Goal: Information Seeking & Learning: Learn about a topic

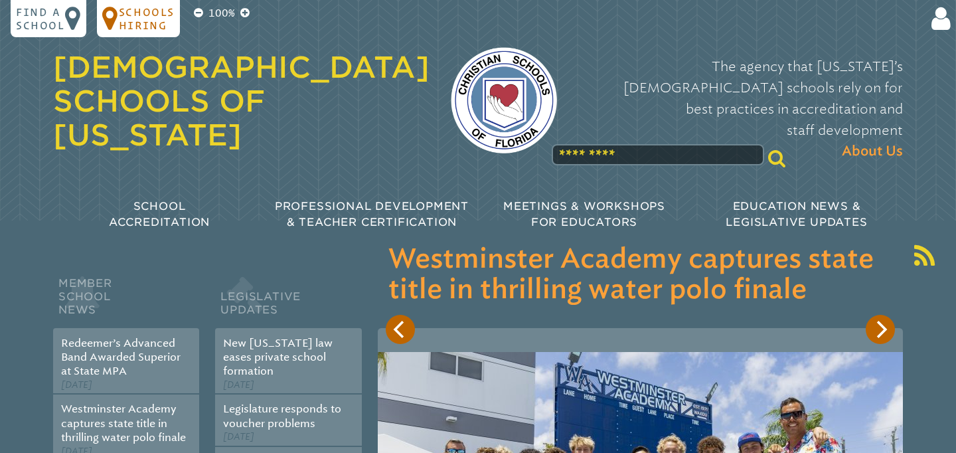
click at [139, 23] on p "Schools Hiring" at bounding box center [147, 18] width 56 height 27
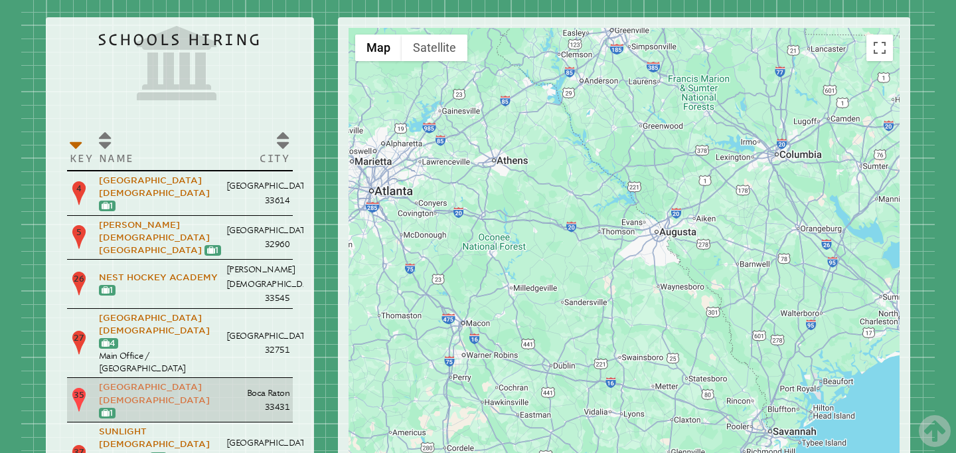
scroll to position [1625, 0]
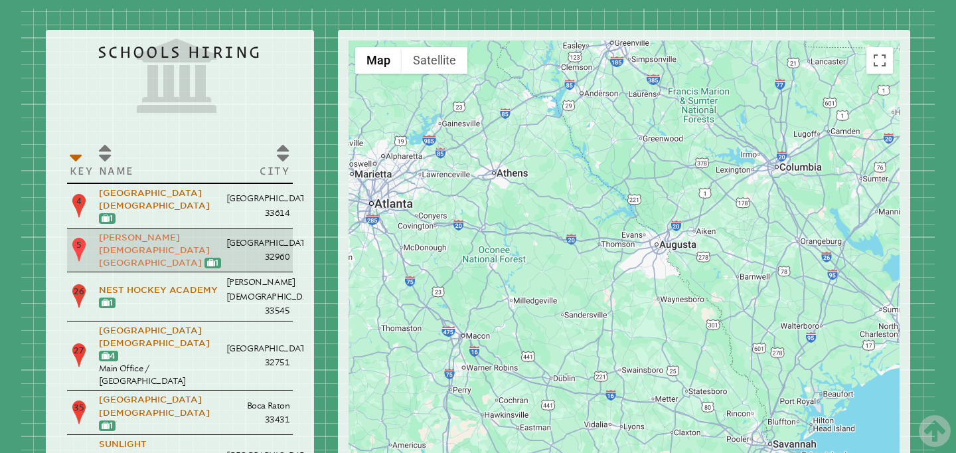
click at [131, 232] on link "[PERSON_NAME][DEMOGRAPHIC_DATA][GEOGRAPHIC_DATA]" at bounding box center [154, 249] width 111 height 35
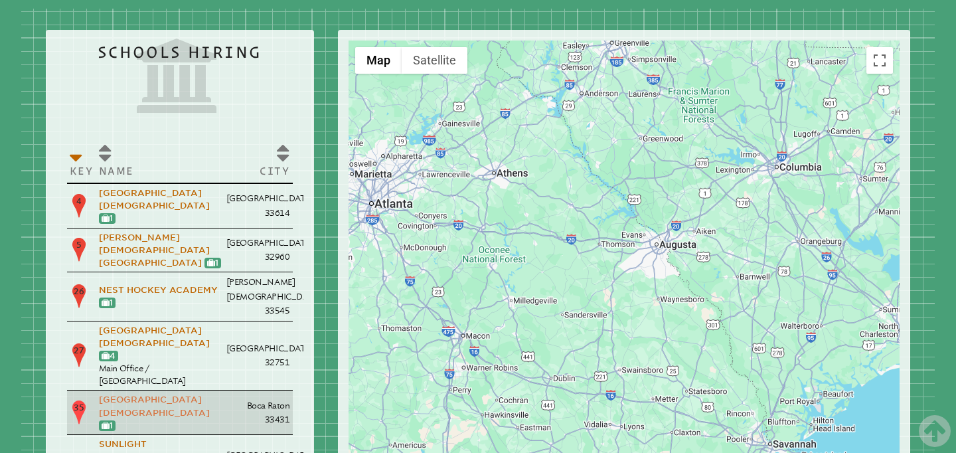
click at [126, 395] on link "[GEOGRAPHIC_DATA][DEMOGRAPHIC_DATA]" at bounding box center [154, 406] width 111 height 23
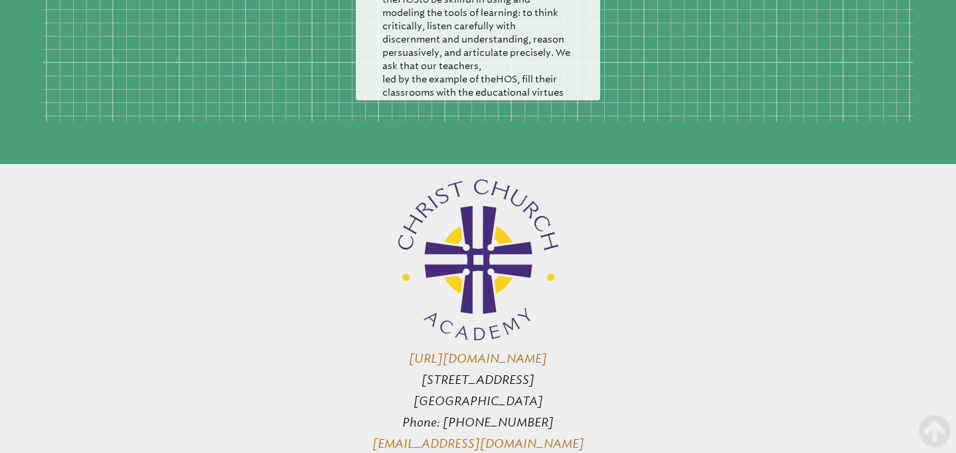
scroll to position [2667, 0]
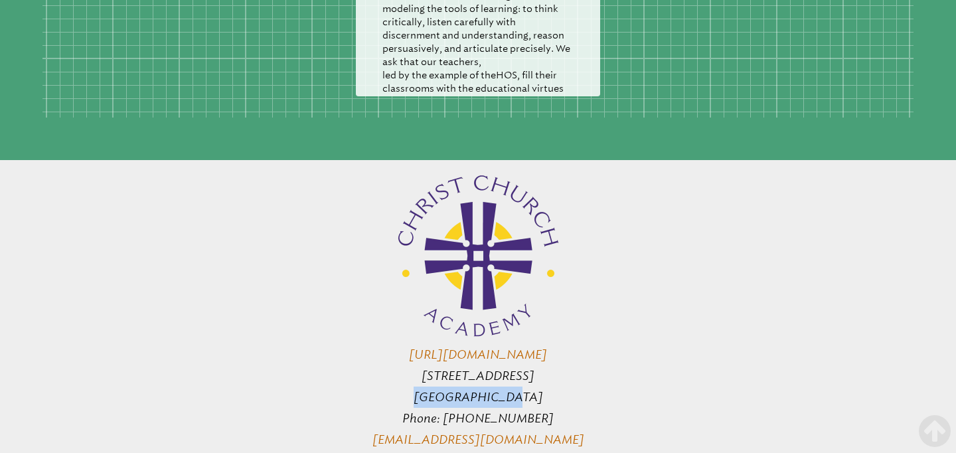
drag, startPoint x: 496, startPoint y: 217, endPoint x: 422, endPoint y: 215, distance: 73.7
click at [422, 215] on p "http://www.ccavero.org 665 20th Street Vero Beach, FL 32960 Phone: 772-646-9650…" at bounding box center [478, 311] width 502 height 280
click at [325, 189] on p "http://www.ccavero.org 665 20th Street Vero Beach, FL 32960 Phone: 772-646-9650…" at bounding box center [478, 311] width 502 height 280
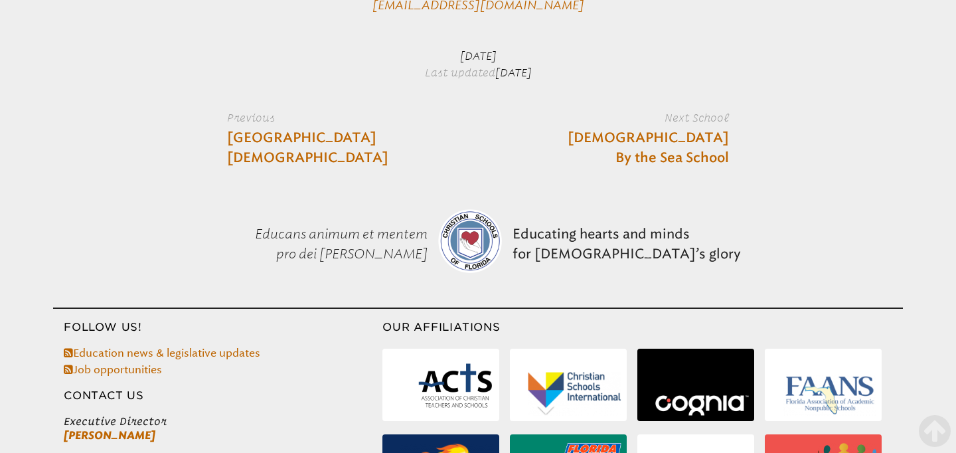
scroll to position [3142, 0]
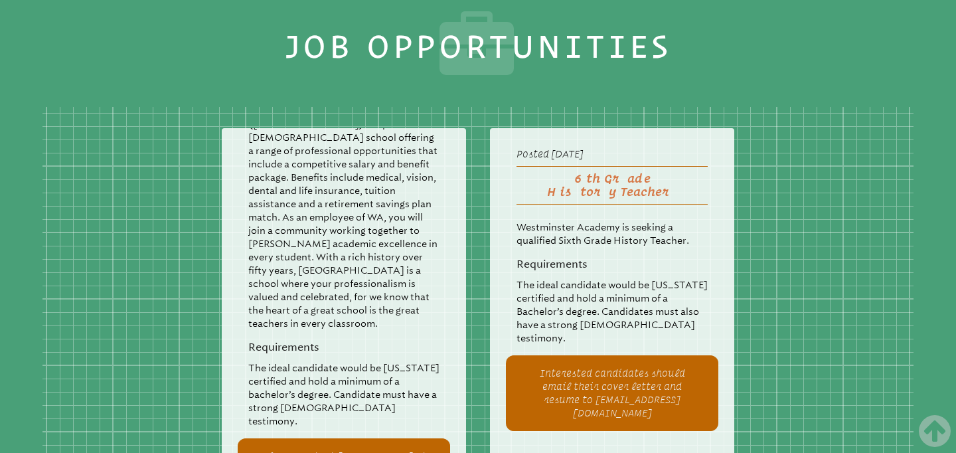
scroll to position [3864, 0]
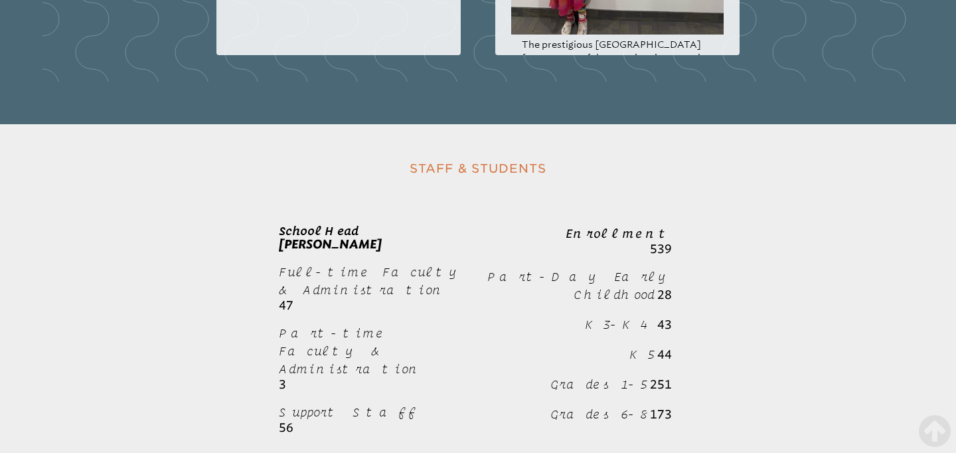
scroll to position [2051, 0]
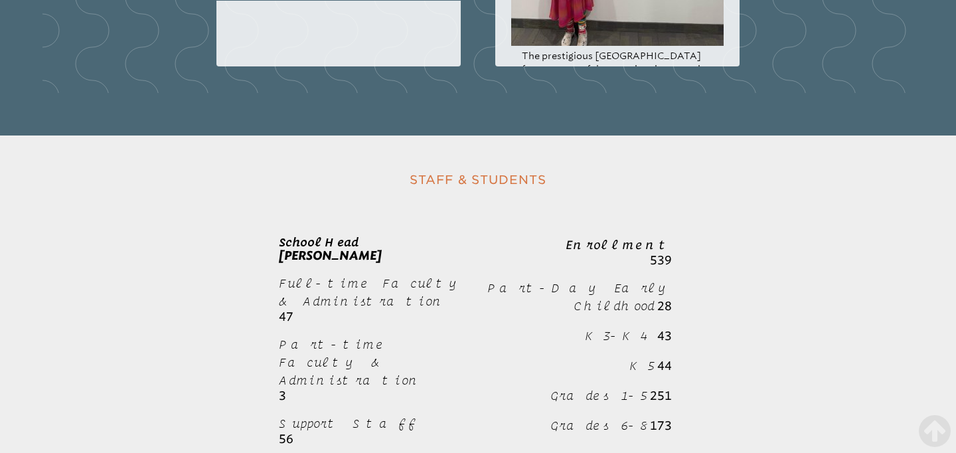
drag, startPoint x: 438, startPoint y: 184, endPoint x: 280, endPoint y: 192, distance: 158.3
click at [280, 236] on p "School Head Jason Chandler Zecca" at bounding box center [374, 249] width 191 height 27
click at [298, 224] on div "School Head Jason Chandler Zecca Full-time Faculty & Administration 47 Part-tim…" at bounding box center [374, 341] width 191 height 234
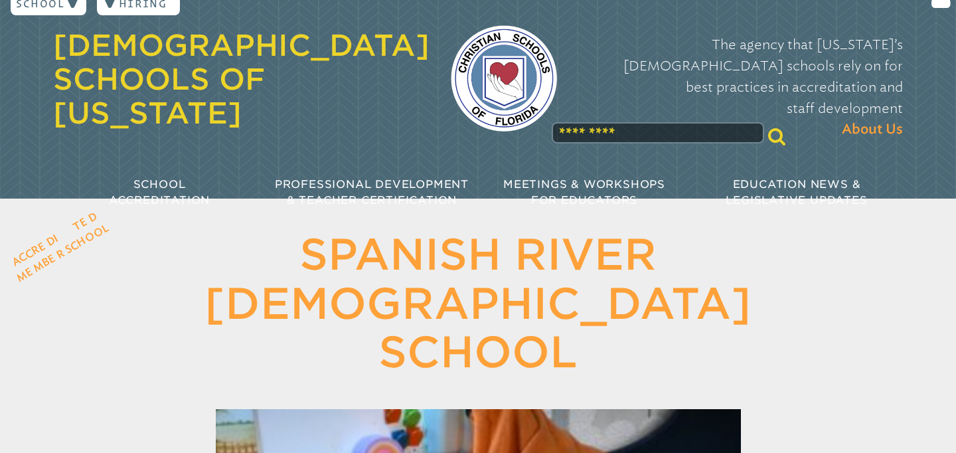
scroll to position [0, 0]
